Goal: Navigation & Orientation: Find specific page/section

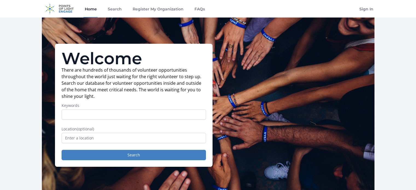
click at [68, 8] on img at bounding box center [59, 9] width 35 height 18
click at [86, 7] on link "Home" at bounding box center [90, 9] width 14 height 18
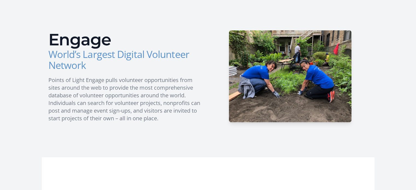
scroll to position [167, 0]
